Goal: Use online tool/utility: Use online tool/utility

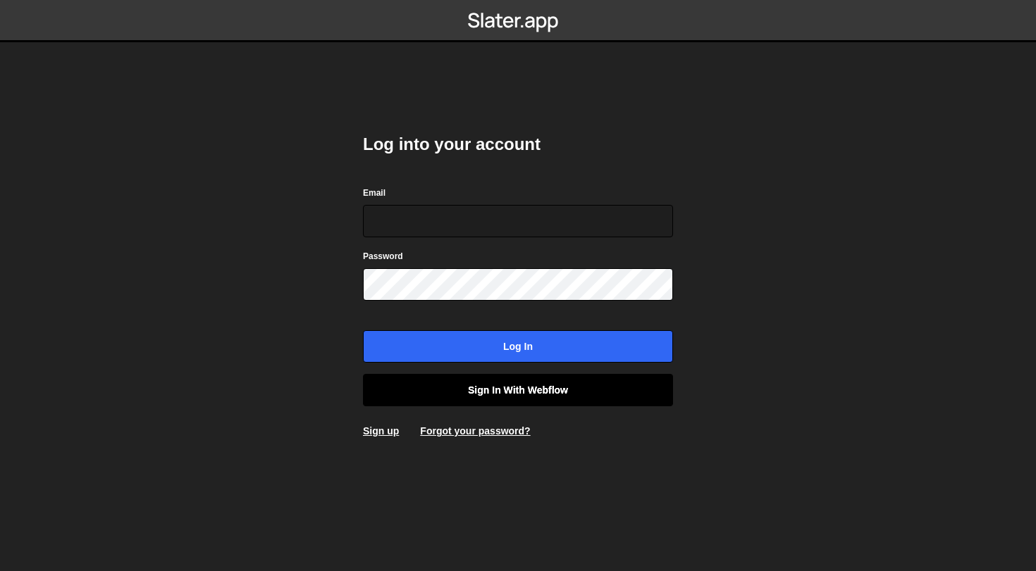
click at [509, 392] on link "Sign in with Webflow" at bounding box center [518, 390] width 310 height 32
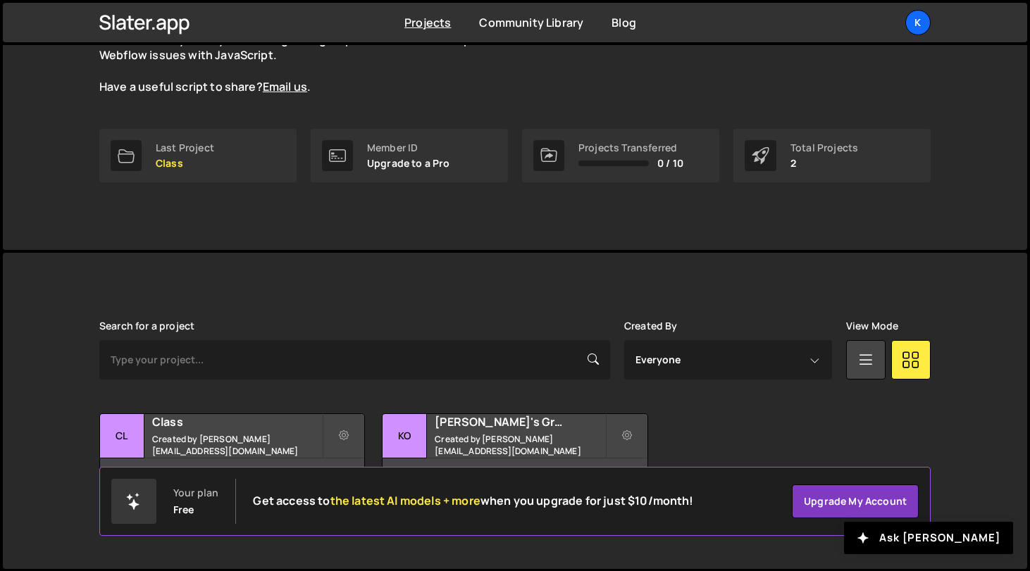
scroll to position [153, 0]
click at [273, 421] on h2 "Class" at bounding box center [237, 423] width 170 height 16
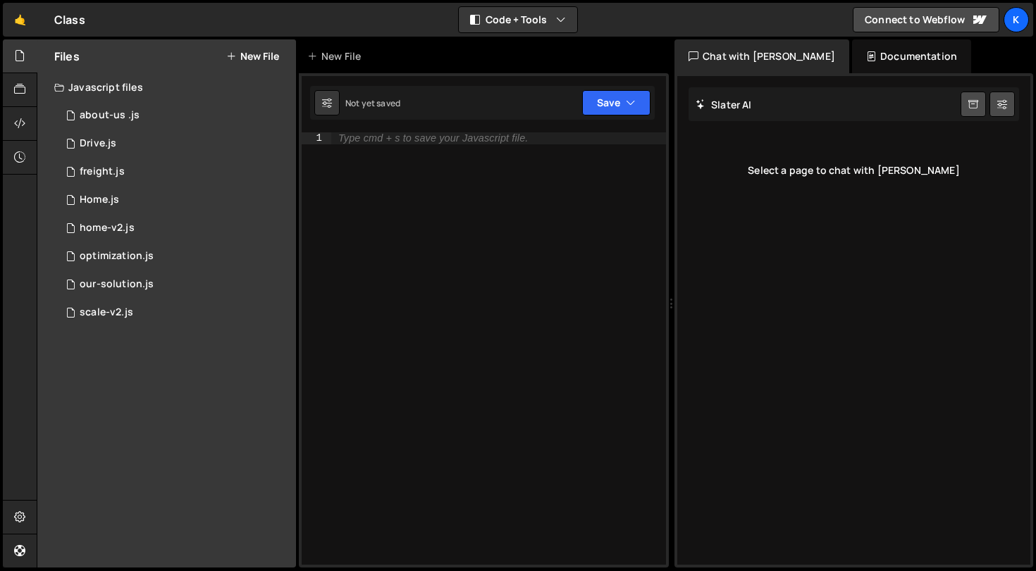
click at [243, 61] on button "New File" at bounding box center [252, 56] width 53 height 11
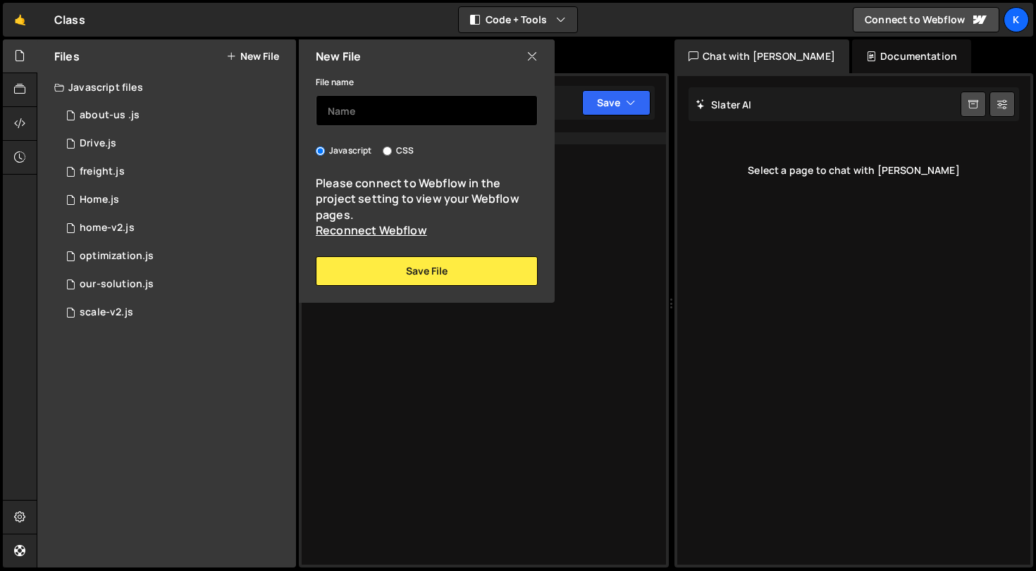
click at [369, 115] on input "text" at bounding box center [427, 110] width 222 height 31
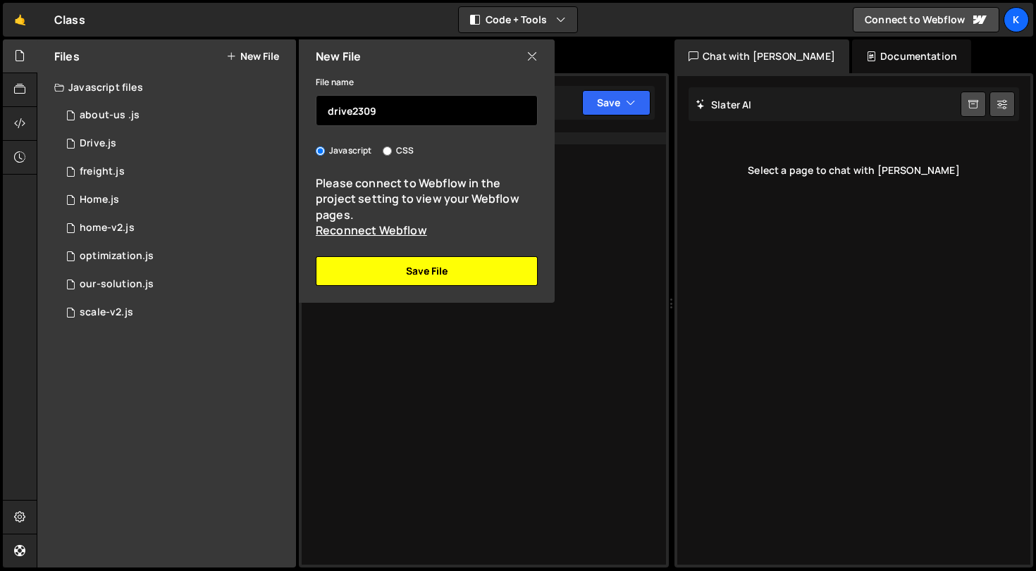
type input "drive2309"
click at [426, 271] on button "Save File" at bounding box center [427, 271] width 222 height 30
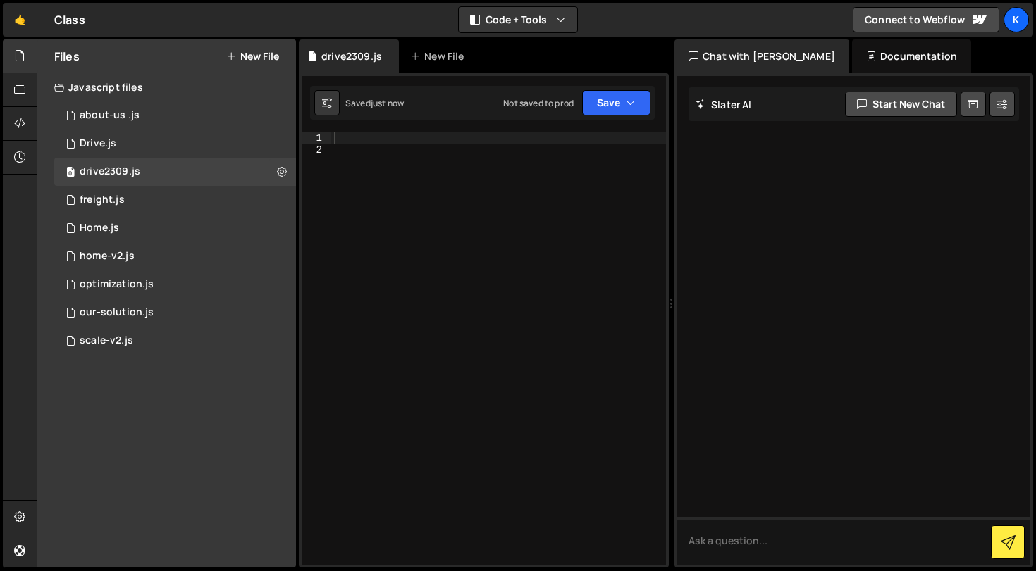
click at [438, 175] on div at bounding box center [498, 360] width 335 height 457
paste textarea "</script>"
type textarea "</script>"
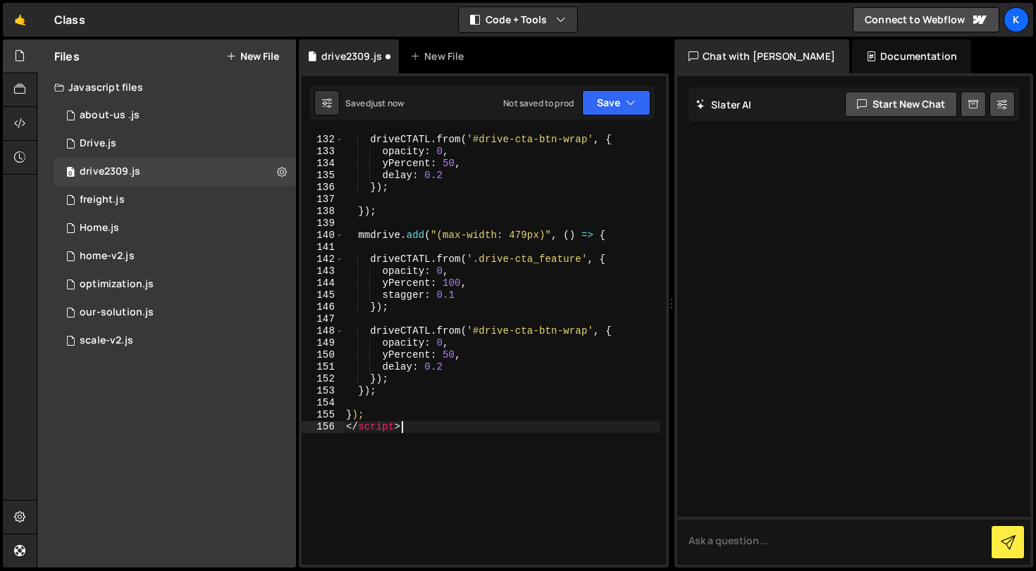
scroll to position [1945, 0]
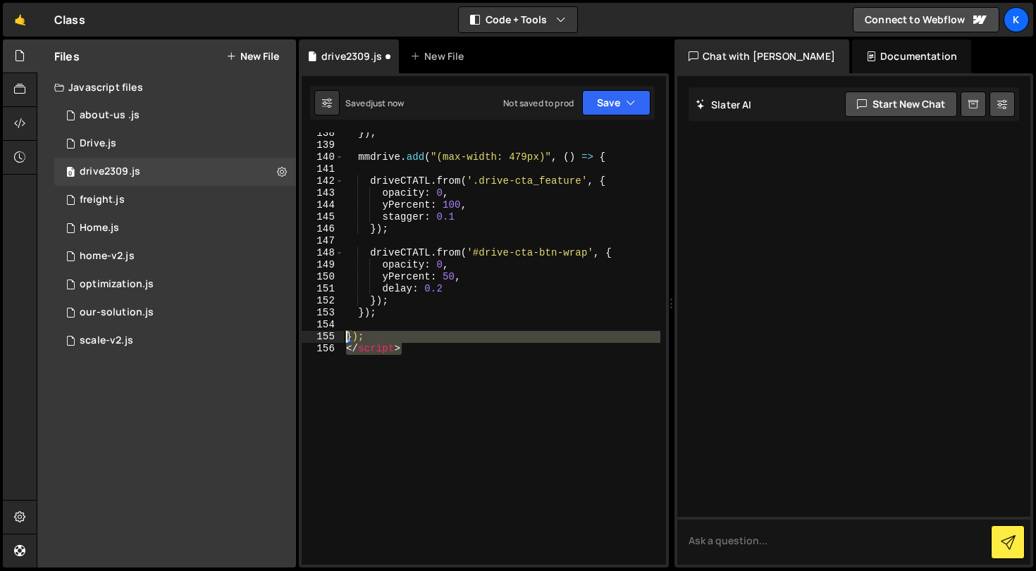
drag, startPoint x: 432, startPoint y: 361, endPoint x: 331, endPoint y: 344, distance: 102.3
click at [331, 344] on div "</script> 138 139 140 141 142 143 144 145 146 147 148 149 150 151 152 153 154 1…" at bounding box center [484, 348] width 364 height 433
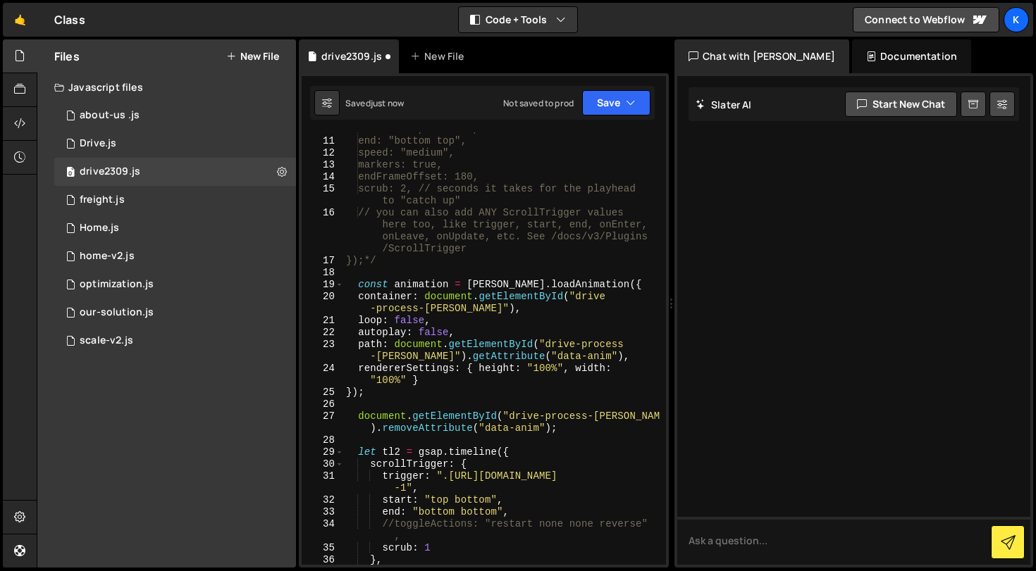
scroll to position [0, 0]
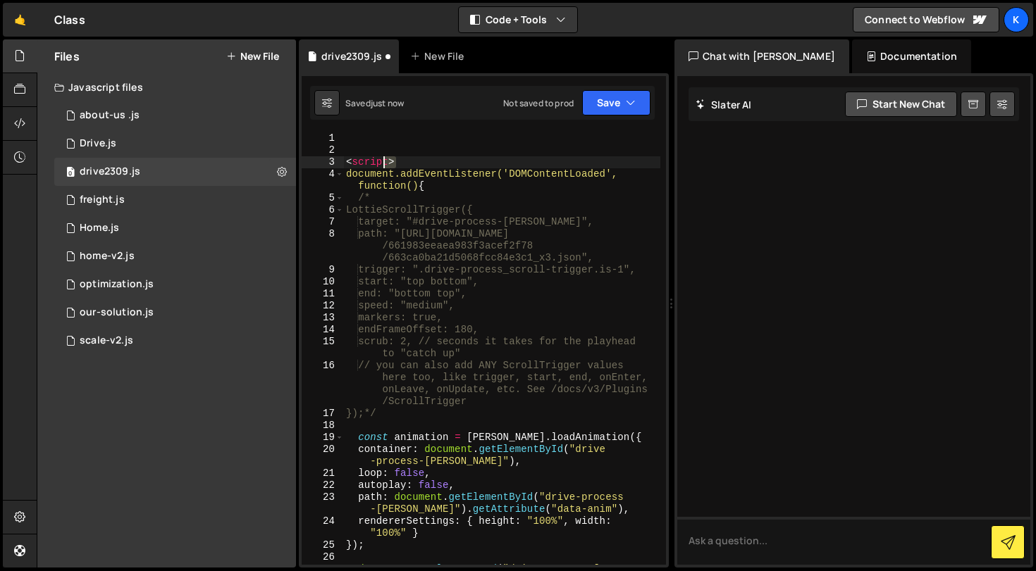
drag, startPoint x: 405, startPoint y: 165, endPoint x: 323, endPoint y: 144, distance: 84.9
click at [323, 144] on div "1 2 3 4 5 6 7 8 9 10 11 12 13 14 15 16 17 18 19 20 21 22 23 24 25 26 27 < scrip…" at bounding box center [484, 348] width 364 height 433
type textarea "<script>"
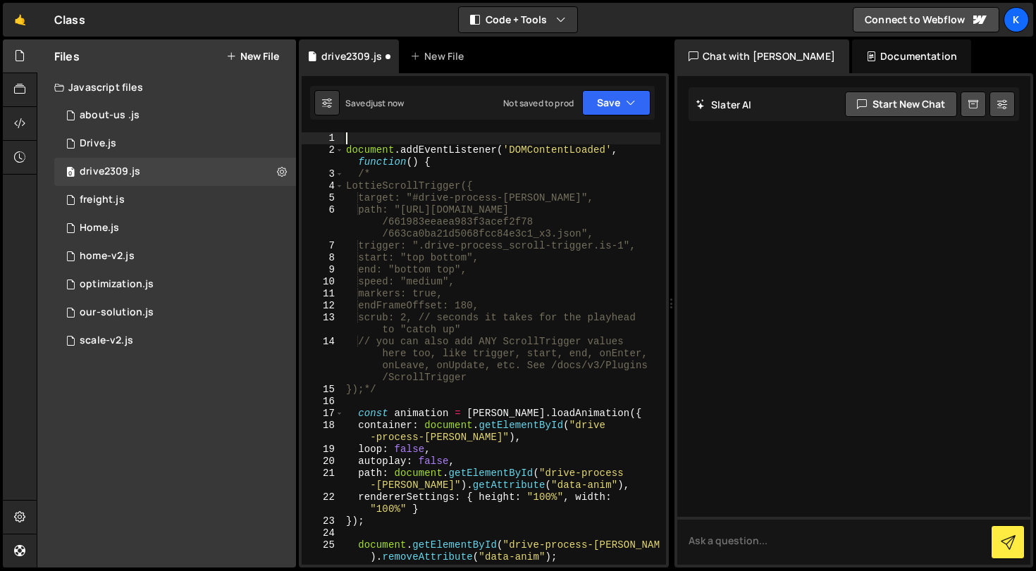
type textarea "document.addEventListener('DOMContentLoaded', function() {"
click at [361, 139] on div "document . addEventListener ( 'DOMContentLoaded' , function ( ) { /* LottieScro…" at bounding box center [501, 360] width 317 height 457
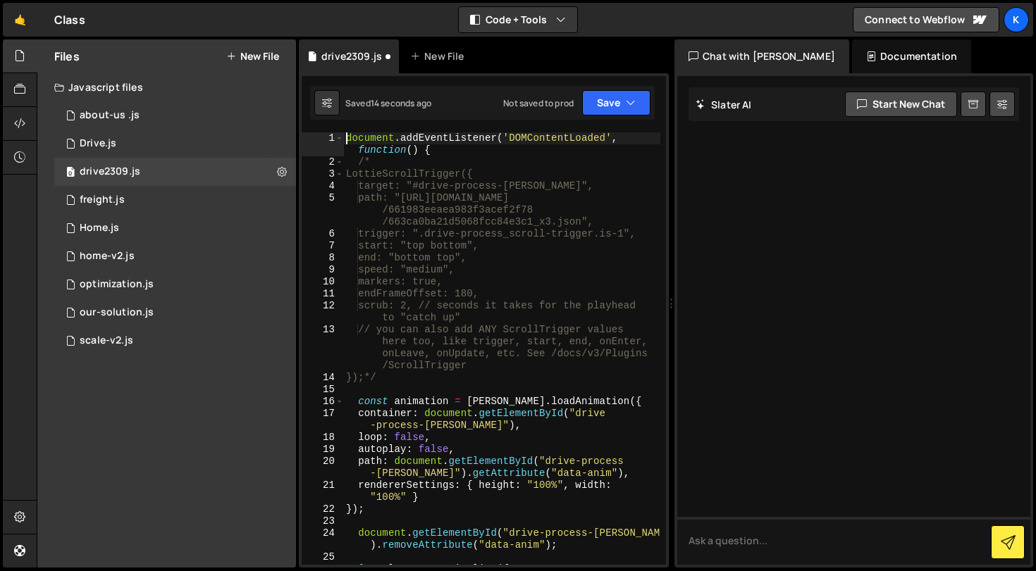
click at [455, 175] on div "document . addEventListener ( 'DOMContentLoaded' , function ( ) { /* LottieScro…" at bounding box center [501, 366] width 317 height 469
click at [457, 160] on div "document . addEventListener ( 'DOMContentLoaded' , function ( ) { /* LottieScro…" at bounding box center [501, 366] width 317 height 469
type textarea "/*"
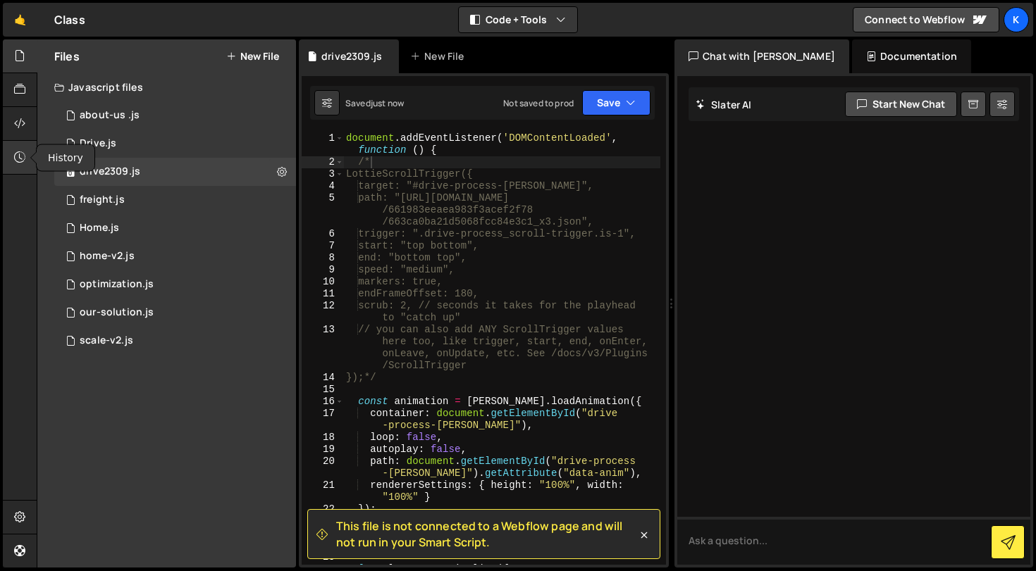
click at [30, 158] on div at bounding box center [20, 158] width 35 height 34
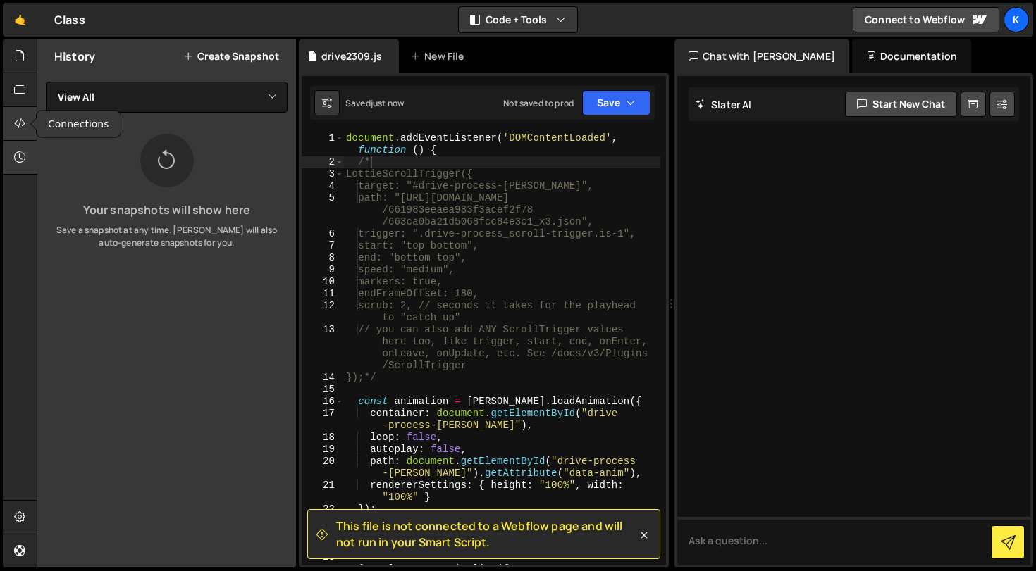
click at [18, 128] on icon at bounding box center [19, 124] width 11 height 16
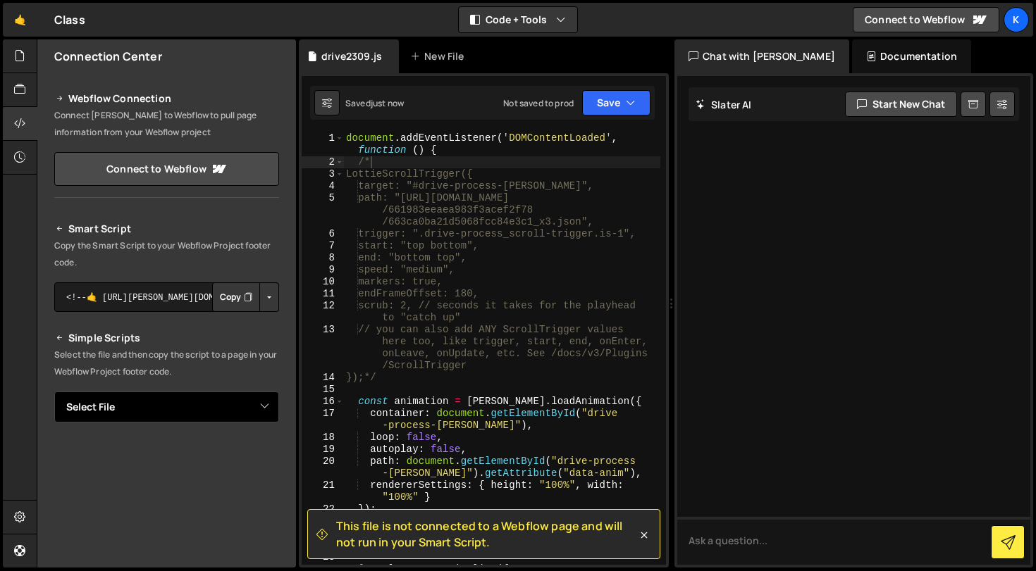
select select "47149"
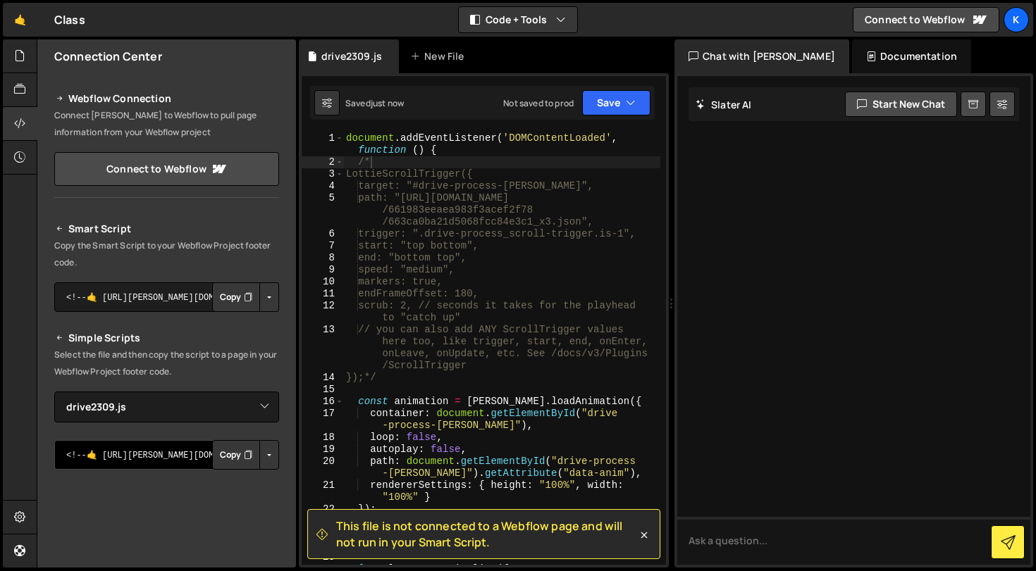
drag, startPoint x: 223, startPoint y: 297, endPoint x: 202, endPoint y: 467, distance: 171.1
click at [202, 467] on div "Smart Script Copy the Smart Script to your Webflow Project footer code. <!--🤙 h…" at bounding box center [166, 491] width 225 height 540
click at [229, 466] on button "Copy" at bounding box center [236, 455] width 48 height 30
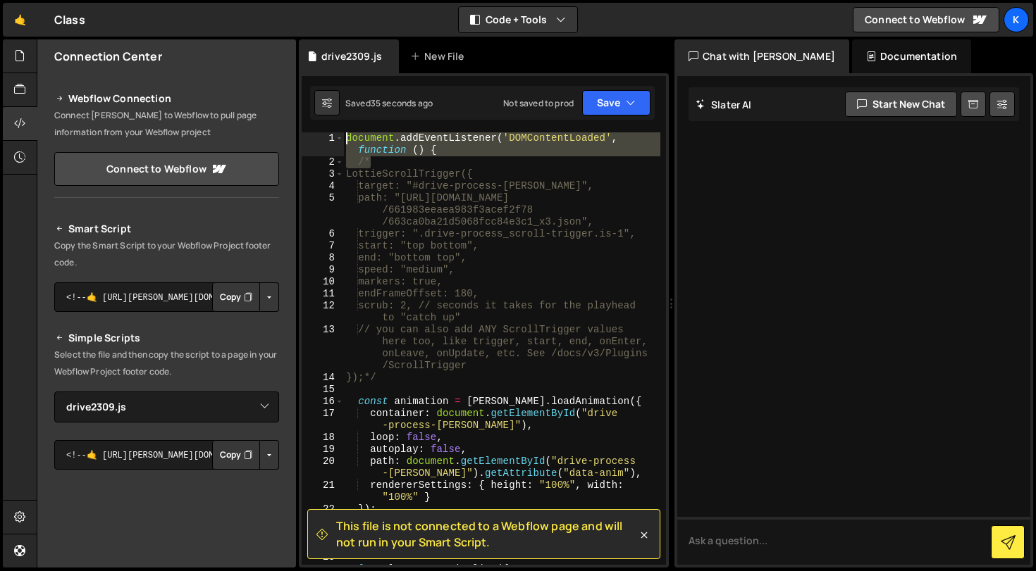
drag, startPoint x: 464, startPoint y: 158, endPoint x: 298, endPoint y: 131, distance: 167.7
click at [298, 131] on div "Files New File Javascript files 0 about-us .js 0 0 Drive.js 0 0 drive2309.js 0 …" at bounding box center [536, 303] width 999 height 529
click at [428, 147] on div "document . addEventListener ( 'DOMContentLoaded' , function ( ) { /* LottieScro…" at bounding box center [501, 348] width 317 height 433
type textarea "document.addEventListener('DOMContentLoaded', function () {"
drag, startPoint x: 465, startPoint y: 147, endPoint x: 317, endPoint y: 132, distance: 148.8
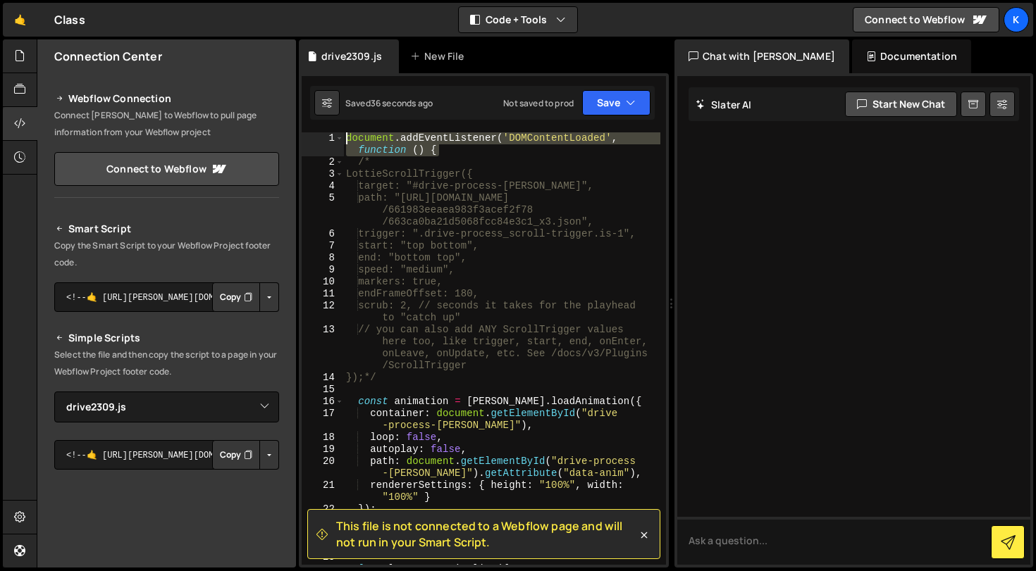
click at [317, 132] on div "This file is not connected to a Webflow page and will not run in your Smart Scr…" at bounding box center [484, 320] width 370 height 495
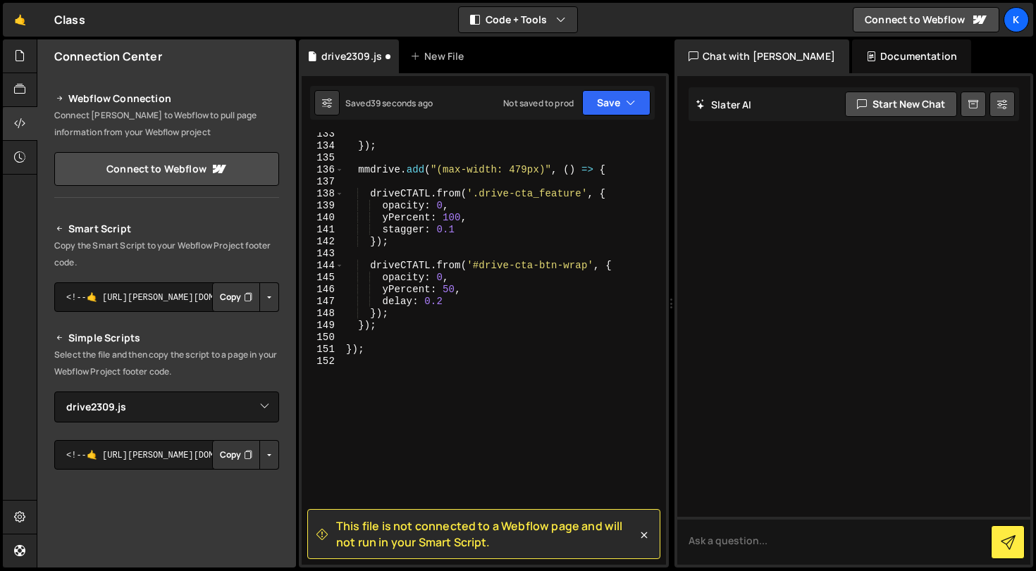
scroll to position [1884, 0]
drag, startPoint x: 383, startPoint y: 347, endPoint x: 290, endPoint y: 347, distance: 93.0
click at [290, 347] on div "Files New File Javascript files 0 about-us .js 0 0 Drive.js 0 0 drive2309.js 0 …" at bounding box center [536, 303] width 999 height 529
type textarea "});"
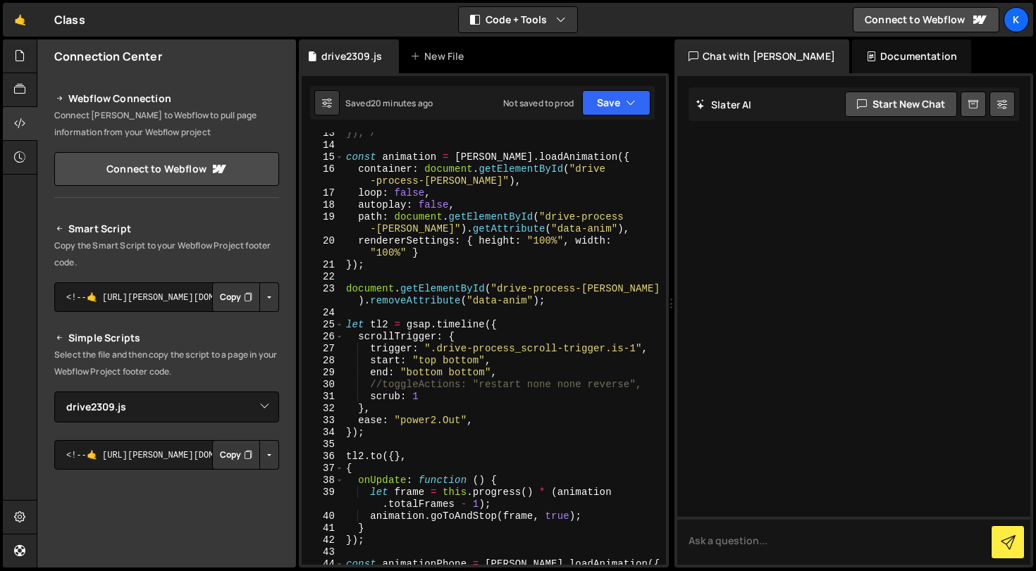
scroll to position [219, 0]
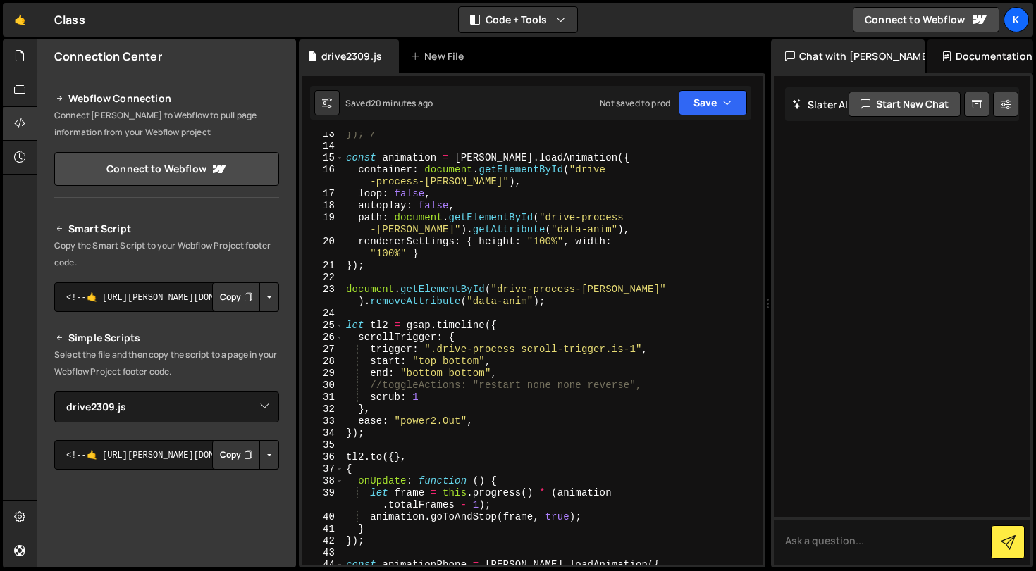
drag, startPoint x: 672, startPoint y: 352, endPoint x: 817, endPoint y: 383, distance: 149.0
click at [818, 383] on div "Files New File Javascript files 0 about-us .js 0 0 Drive.js 0 0 drive2309.js 0 …" at bounding box center [536, 303] width 999 height 529
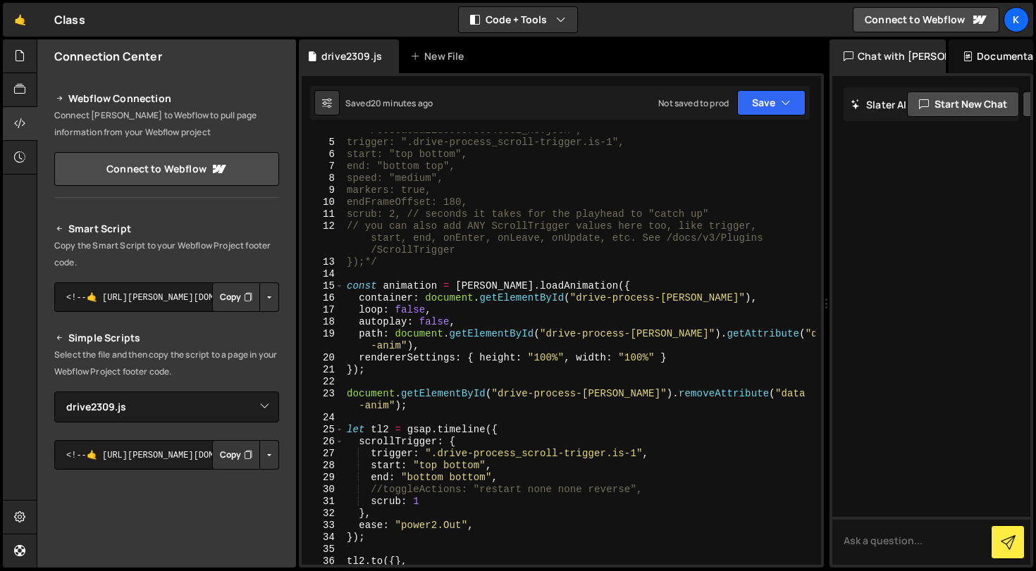
scroll to position [0, 0]
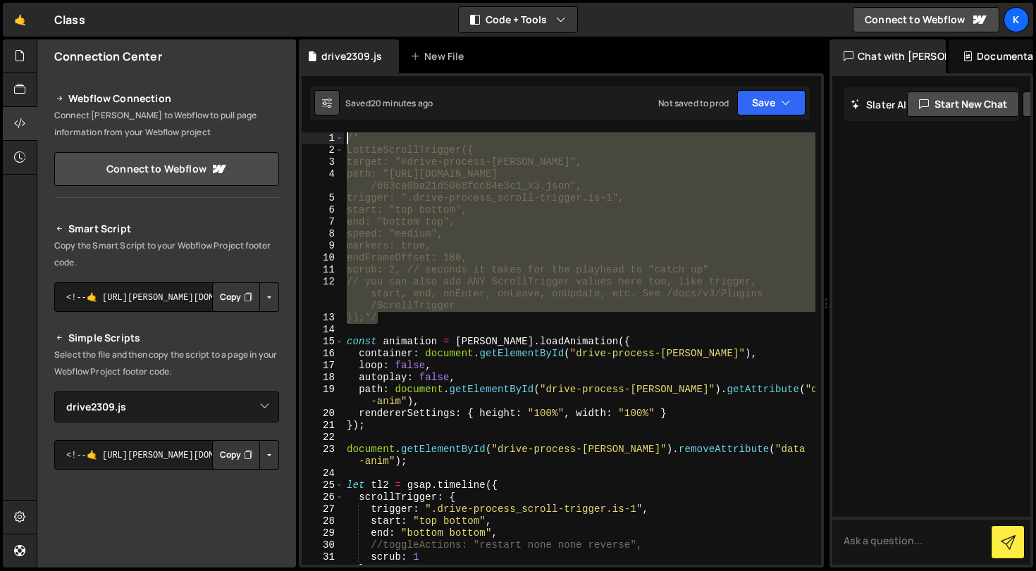
drag, startPoint x: 381, startPoint y: 316, endPoint x: 316, endPoint y: 105, distance: 221.1
click at [316, 109] on div "Debug Explain Copy drive2309.js New File Saved 20 minutes ago Not saved to prod…" at bounding box center [561, 303] width 525 height 529
type textarea "/* LottieScrollTrigger({"
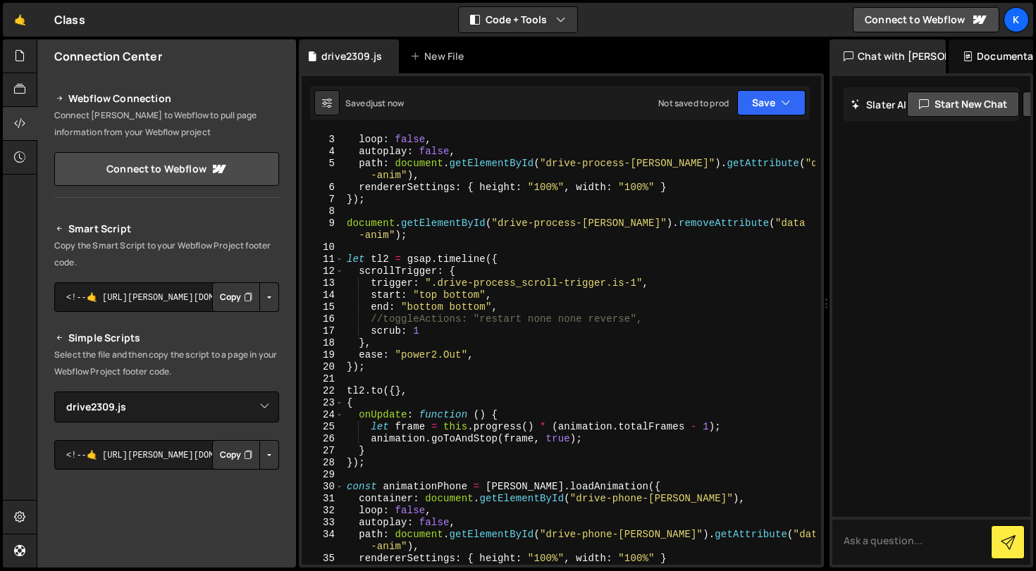
scroll to position [22, 0]
click at [385, 319] on div "container : document . getElementById ( "drive-process-lottie" ) , loop : false…" at bounding box center [579, 350] width 471 height 457
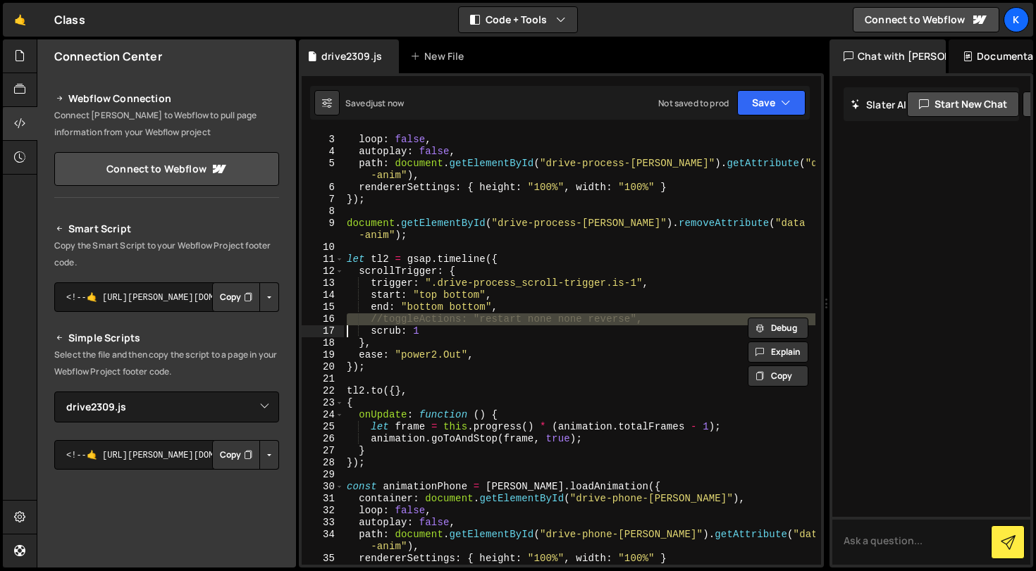
click at [385, 319] on div "container : document . getElementById ( "drive-process-lottie" ) , loop : false…" at bounding box center [579, 350] width 471 height 457
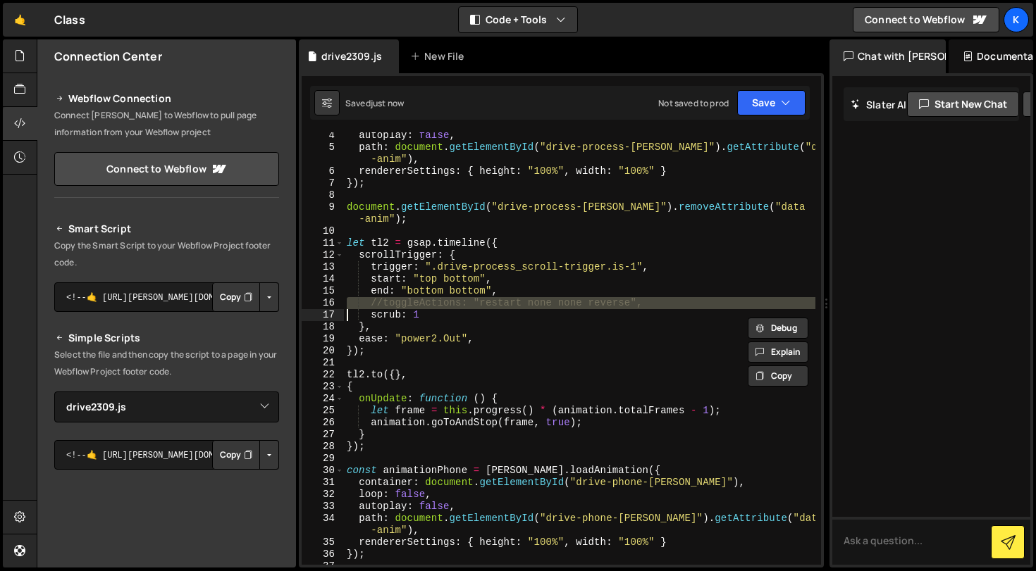
scroll to position [39, 0]
click at [552, 493] on div "autoplay : false , path : document . getElementById ( "drive-process-lottie" ) …" at bounding box center [579, 364] width 471 height 469
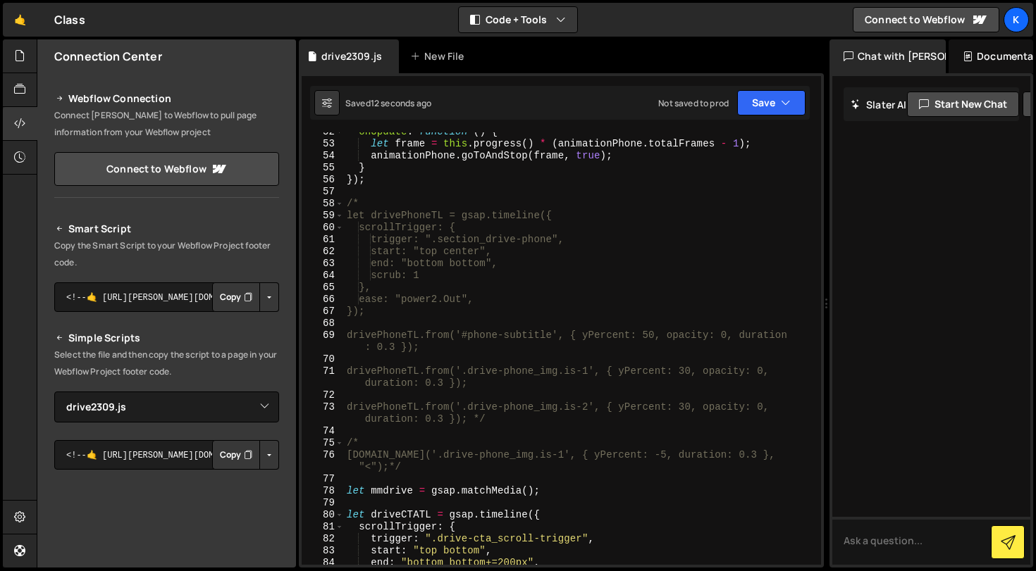
scroll to position [669, 0]
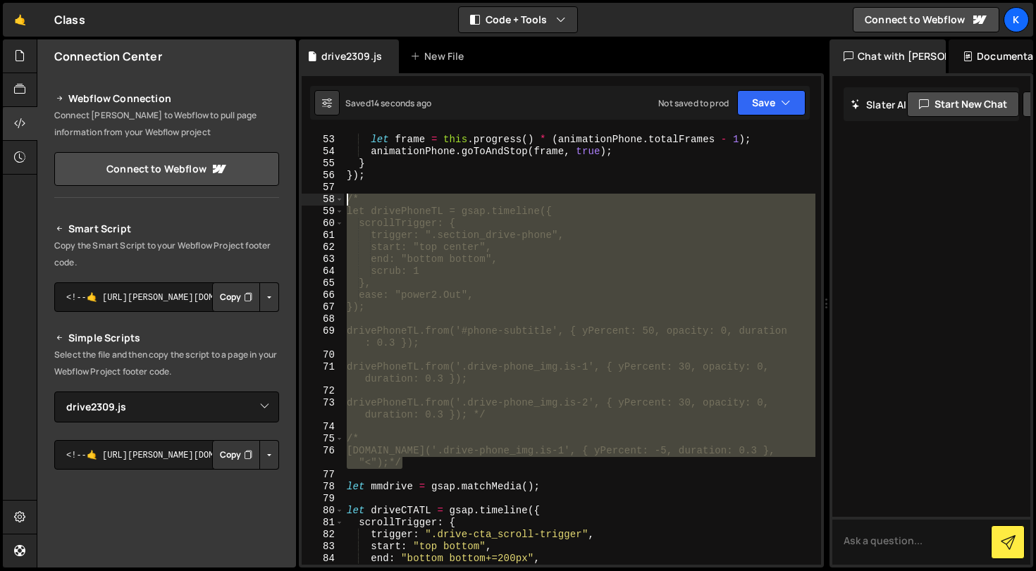
drag, startPoint x: 419, startPoint y: 459, endPoint x: 329, endPoint y: 203, distance: 271.6
click at [329, 203] on div "loop: false, 52 53 54 55 56 57 58 59 60 61 62 63 64 65 66 67 68 69 70 71 72 73 …" at bounding box center [561, 348] width 519 height 433
type textarea "/* let drivePhoneTL = gsap.timeline({"
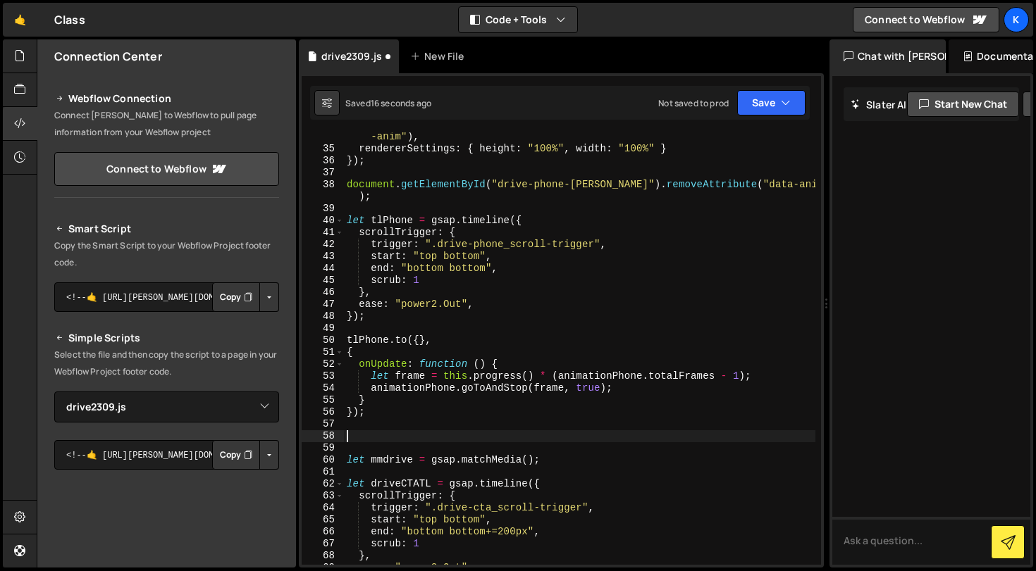
scroll to position [433, 0]
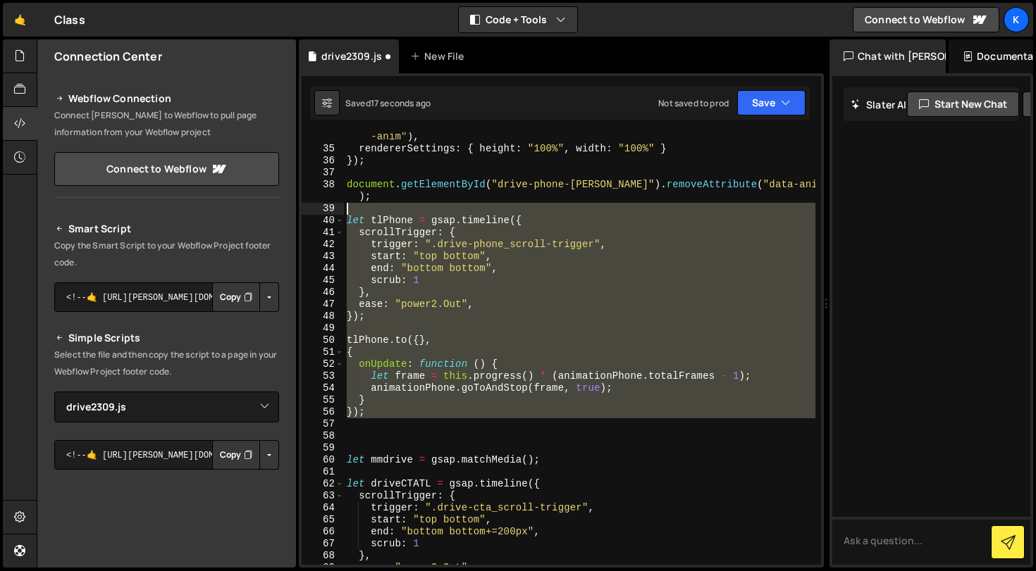
drag, startPoint x: 387, startPoint y: 424, endPoint x: 328, endPoint y: 168, distance: 263.1
click at [328, 168] on div "34 35 36 37 38 39 40 41 42 43 44 45 46 47 48 49 50 51 52 53 54 55 56 57 58 59 6…" at bounding box center [561, 348] width 519 height 433
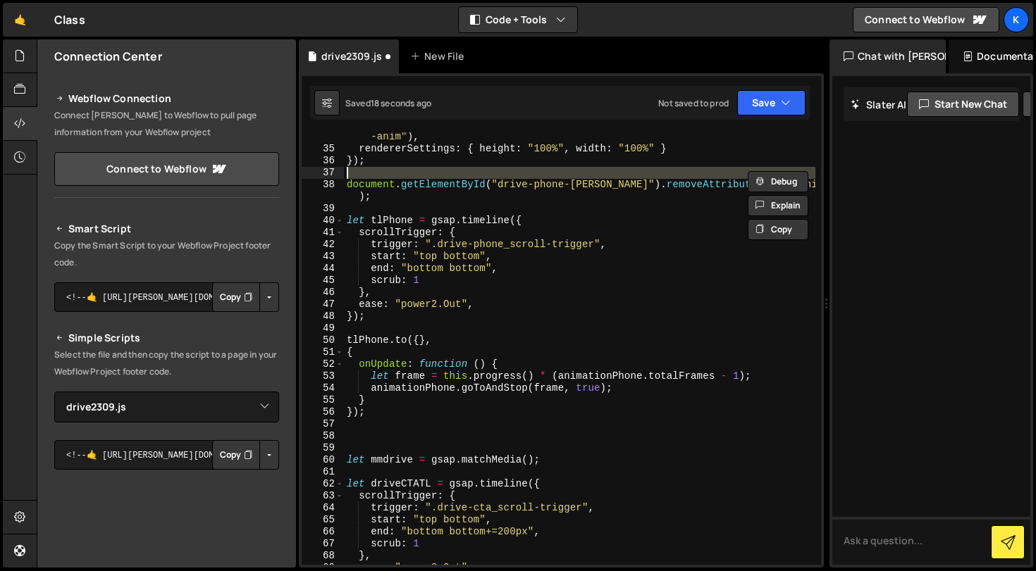
click at [328, 168] on div "37" at bounding box center [323, 173] width 42 height 12
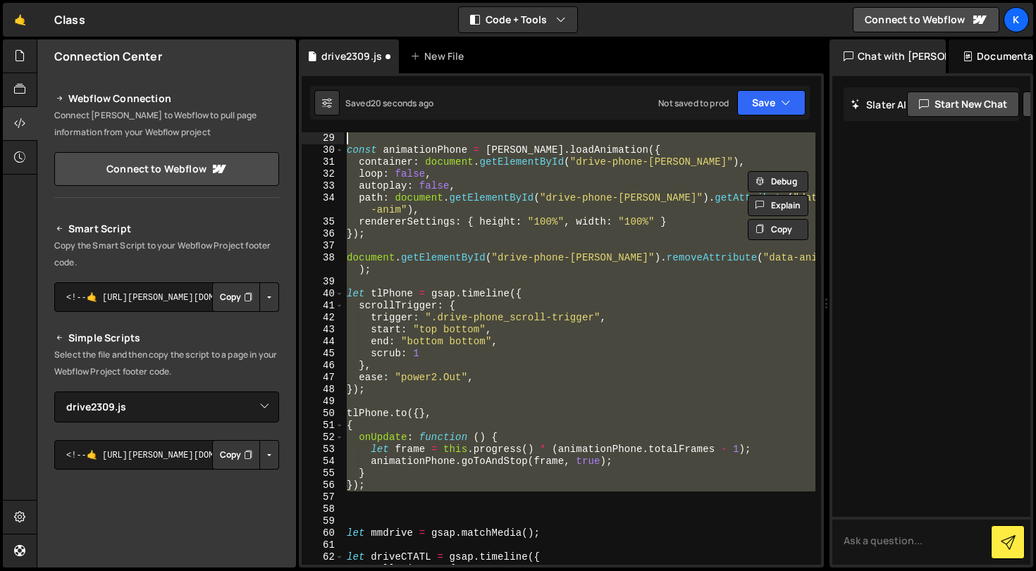
scroll to position [228, 0]
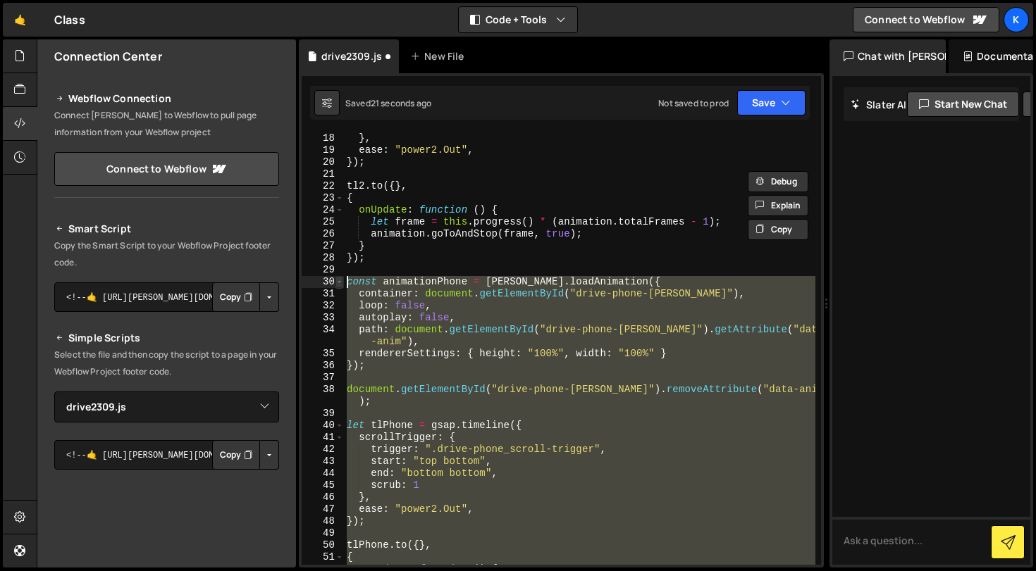
drag, startPoint x: 398, startPoint y: 419, endPoint x: 342, endPoint y: 285, distance: 145.6
click at [342, 285] on div "document.getElementById("drive-phone-lottie").removeAttribute("data-anim"); 18 …" at bounding box center [561, 348] width 519 height 433
type textarea "const animationPhone = lottie.loadAnimation({ container: document.getElementByI…"
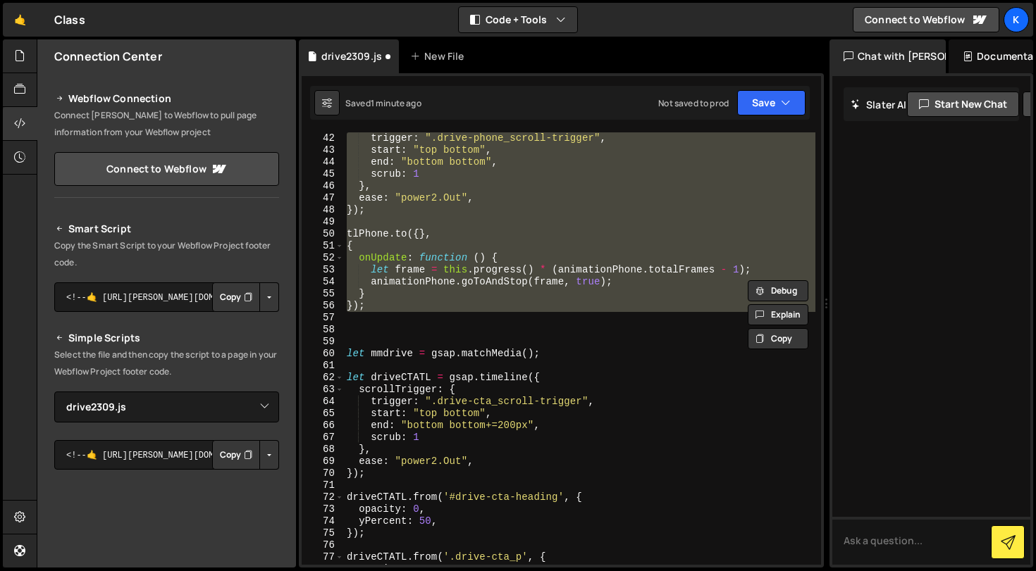
scroll to position [0, 0]
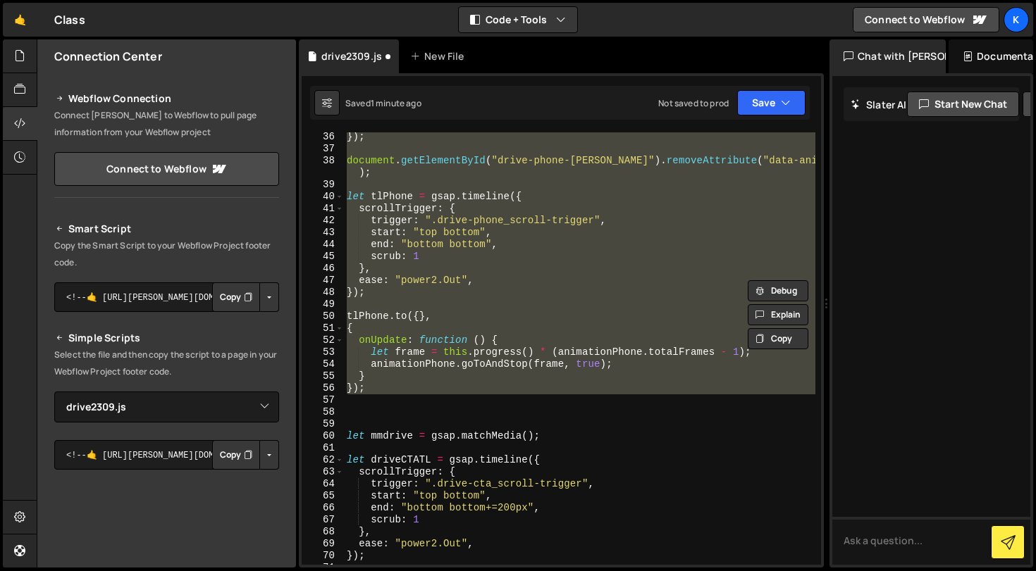
click at [588, 407] on div "}) ; document . getElementById ( "drive-phone-lottie" ) . removeAttribute ( "da…" at bounding box center [579, 359] width 471 height 457
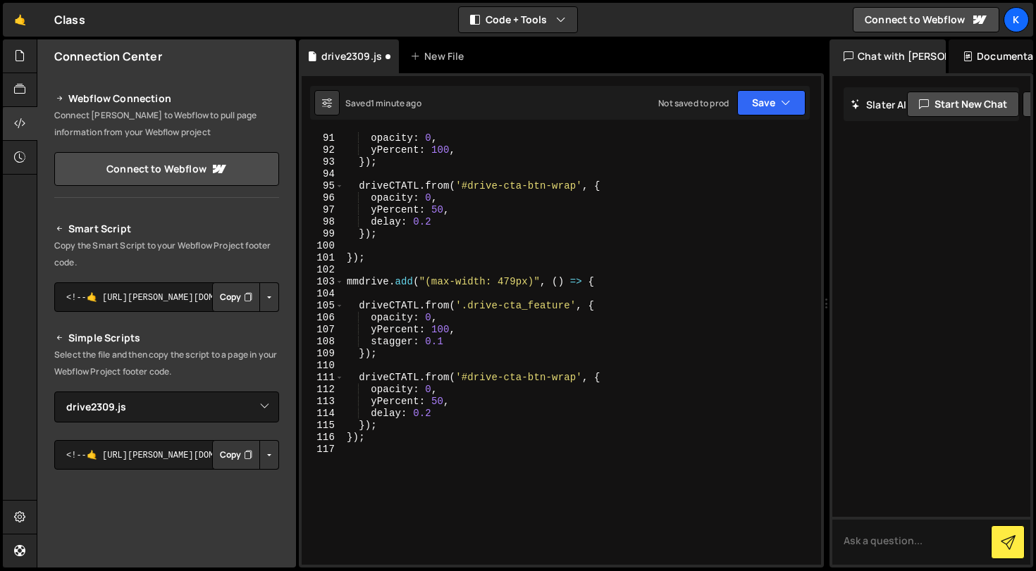
scroll to position [1125, 0]
click at [523, 463] on div "driveCTATL . from ( '.drive-cta_feature:nth-of-type(even)' , { opacity : 0 , yP…" at bounding box center [579, 349] width 471 height 457
paste textarea "});"
type textarea "});"
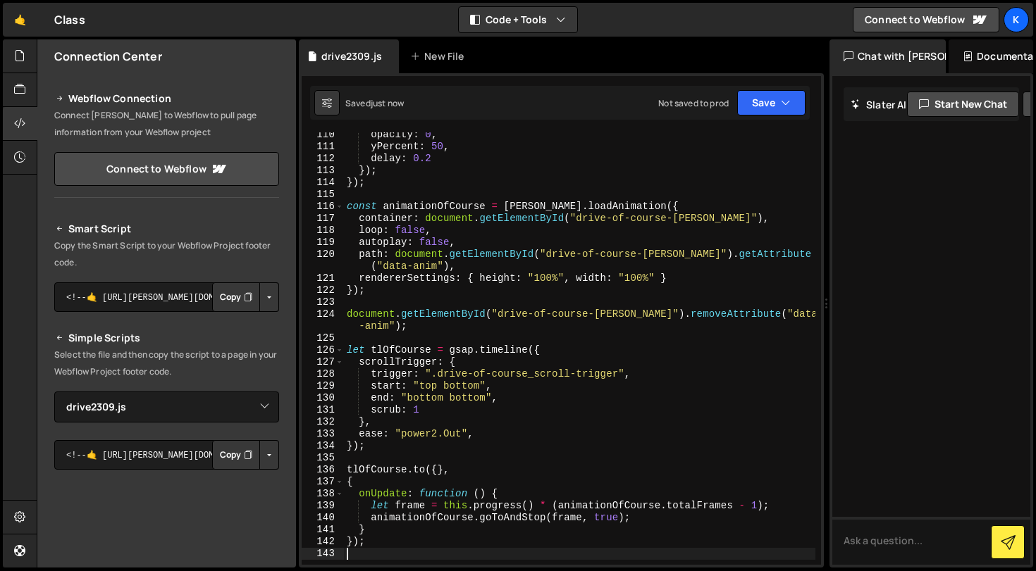
scroll to position [0, 0]
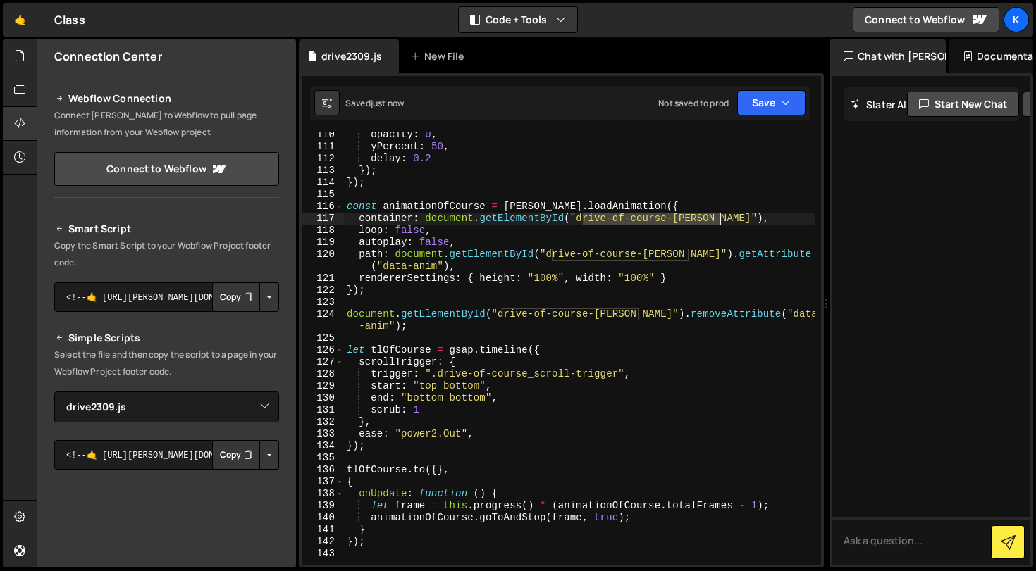
drag, startPoint x: 581, startPoint y: 222, endPoint x: 717, endPoint y: 219, distance: 135.3
click at [717, 219] on div "opacity : 0 , yPercent : 50 , delay : 0.2 }) ; }) ; const animationOfCourse = l…" at bounding box center [579, 357] width 471 height 457
click at [672, 410] on div "opacity : 0 , yPercent : 50 , delay : 0.2 }) ; }) ; const animationOfCourse = l…" at bounding box center [579, 357] width 471 height 457
type textarea "scrub: 1"
